Goal: Navigation & Orientation: Find specific page/section

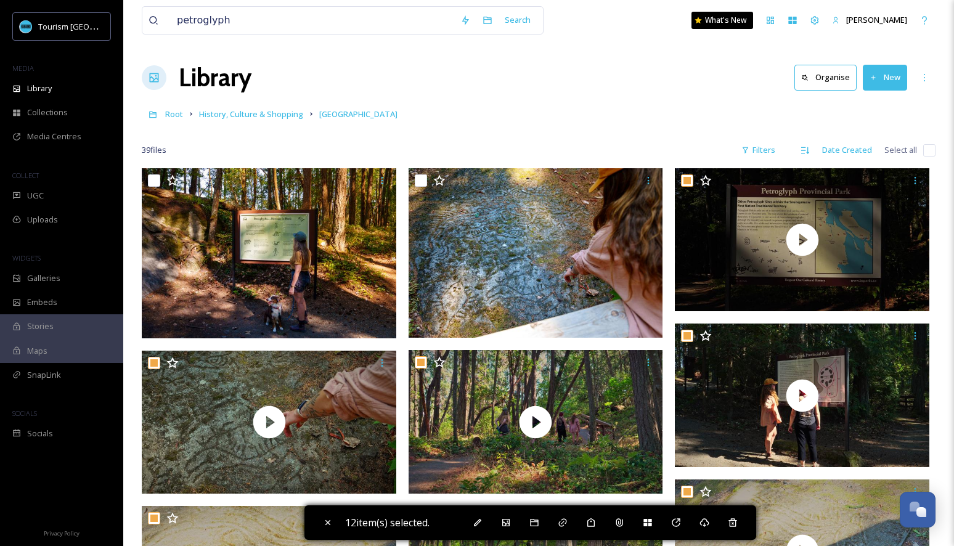
scroll to position [544, 0]
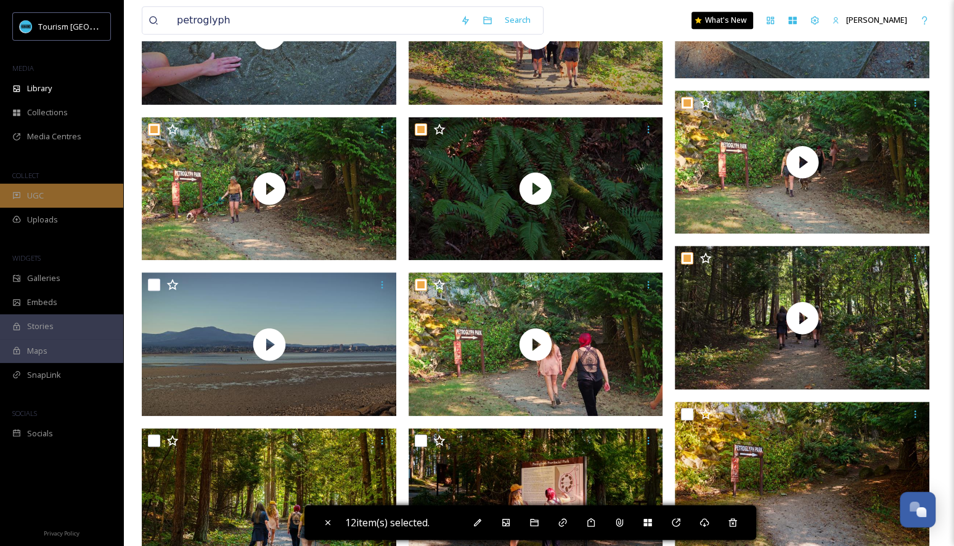
click at [54, 184] on div "UGC" at bounding box center [61, 196] width 123 height 24
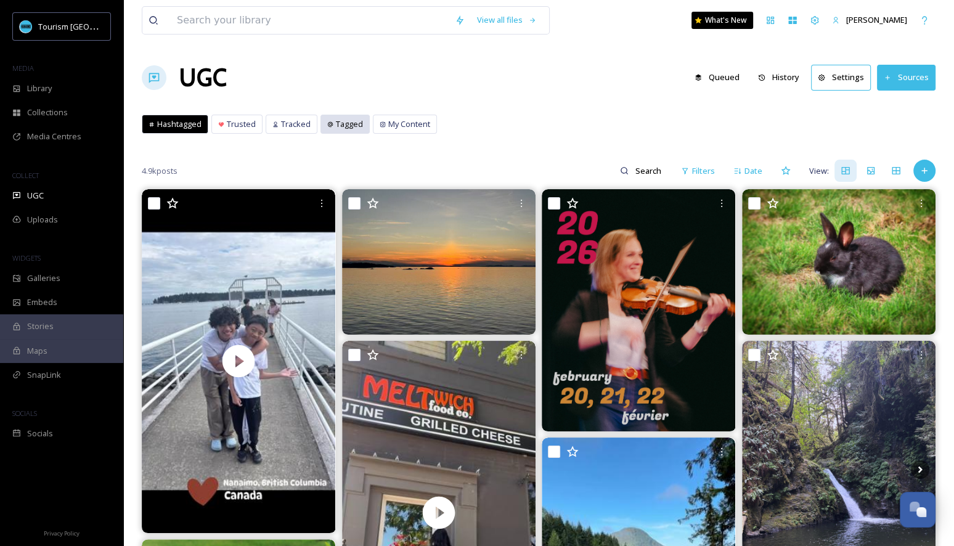
click at [329, 119] on div "Tagged" at bounding box center [345, 124] width 48 height 18
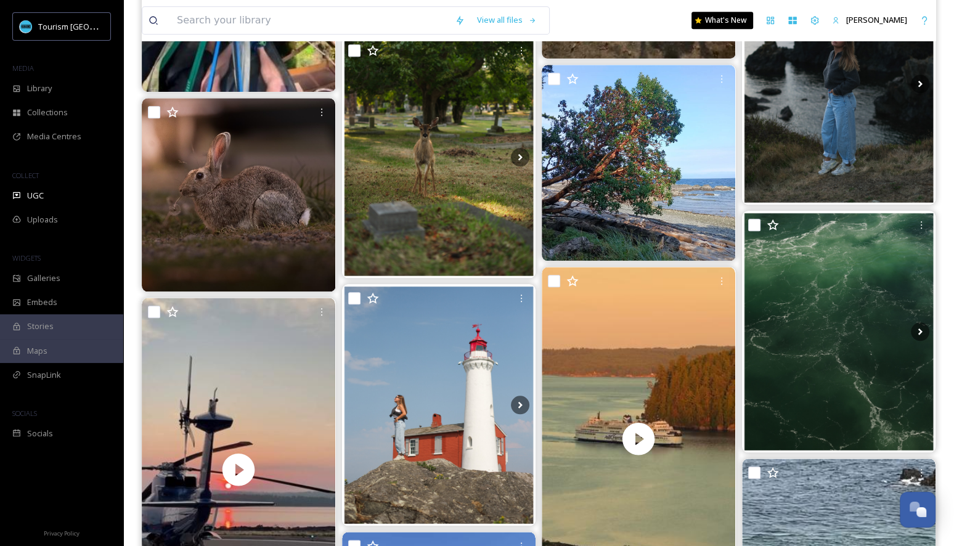
scroll to position [1032, 0]
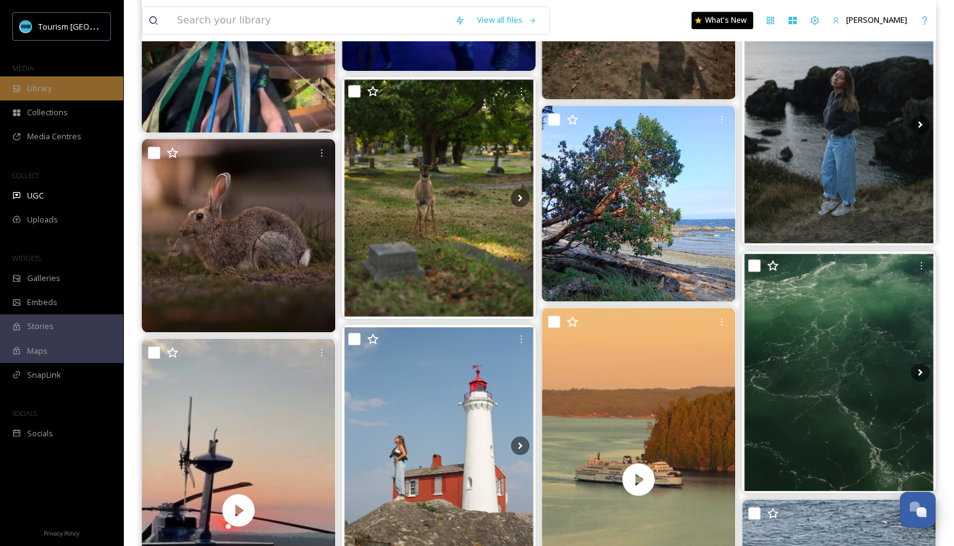
click at [92, 82] on div "Library" at bounding box center [61, 88] width 123 height 24
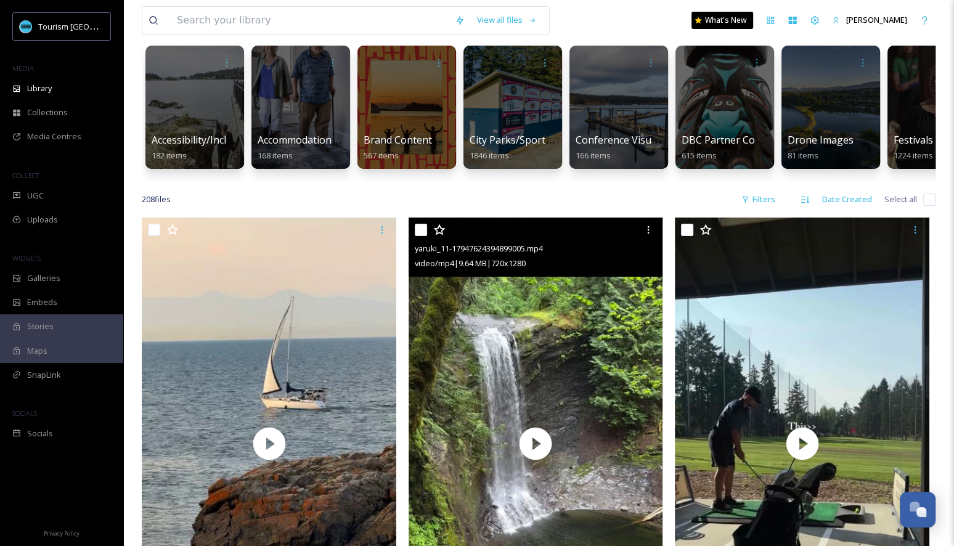
scroll to position [235, 0]
